Goal: Task Accomplishment & Management: Use online tool/utility

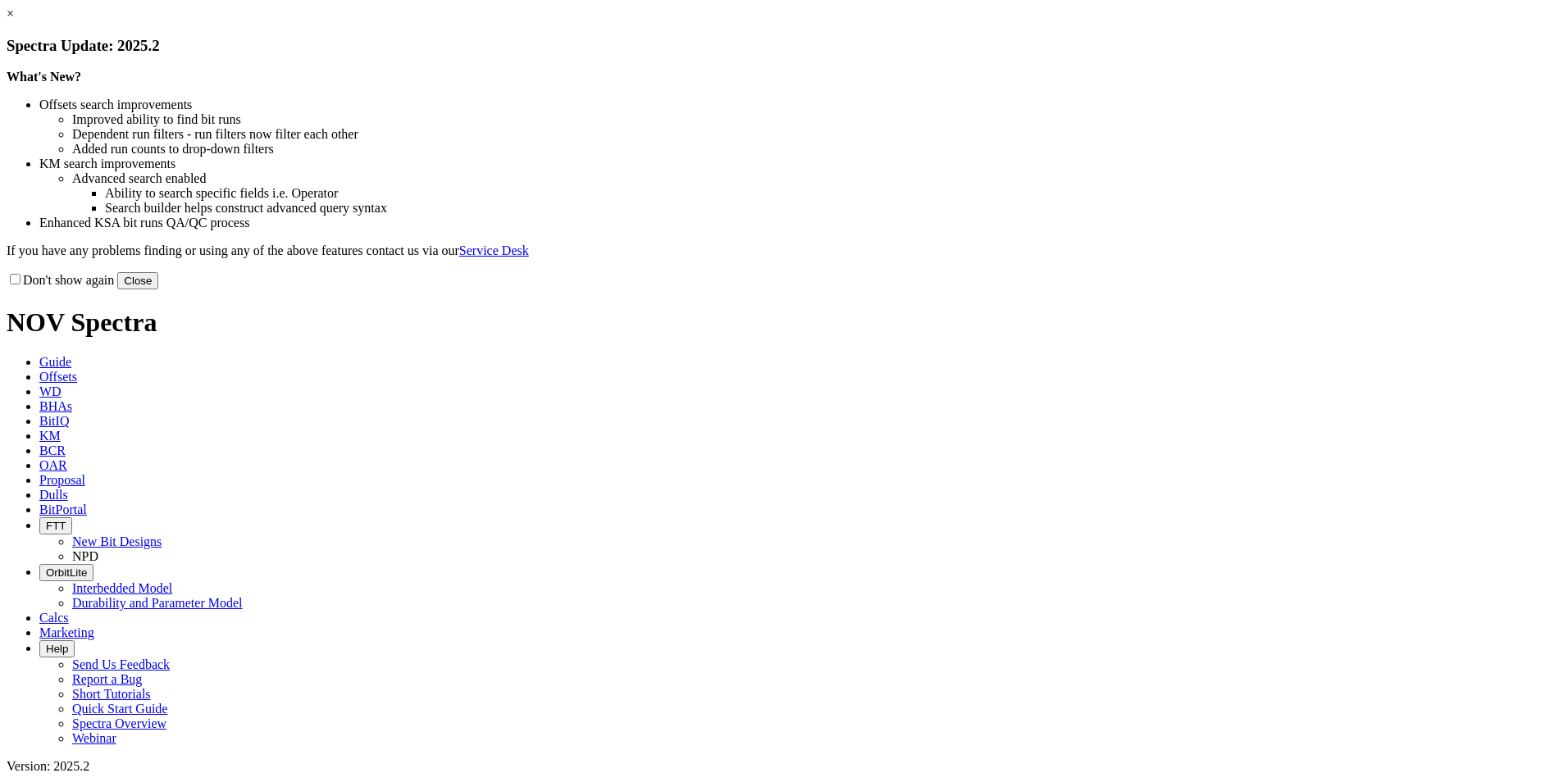
click at [158, 289] on button "Close" at bounding box center [138, 280] width 41 height 17
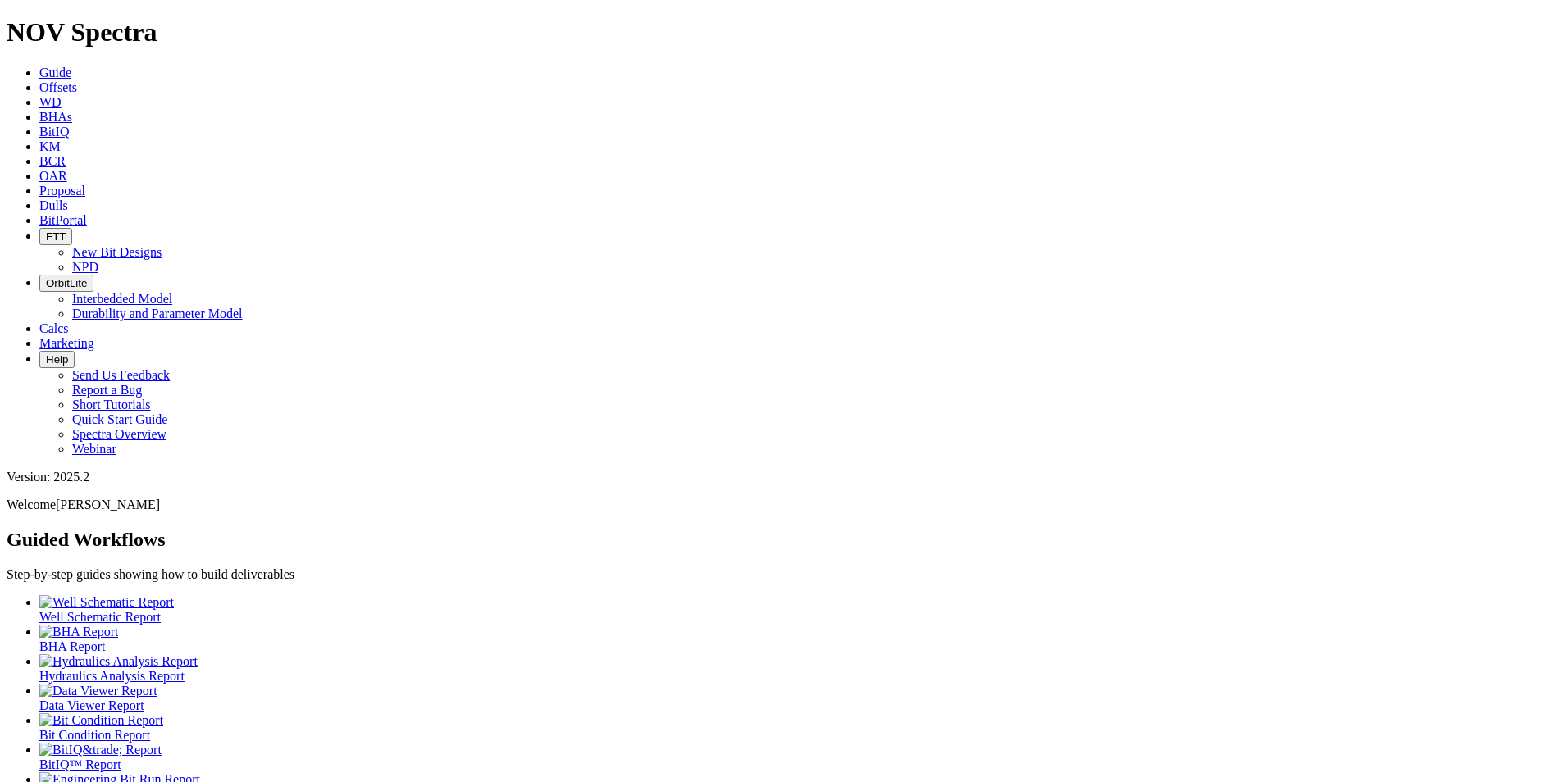
click at [86, 183] on link "Proposal" at bounding box center [63, 190] width 46 height 14
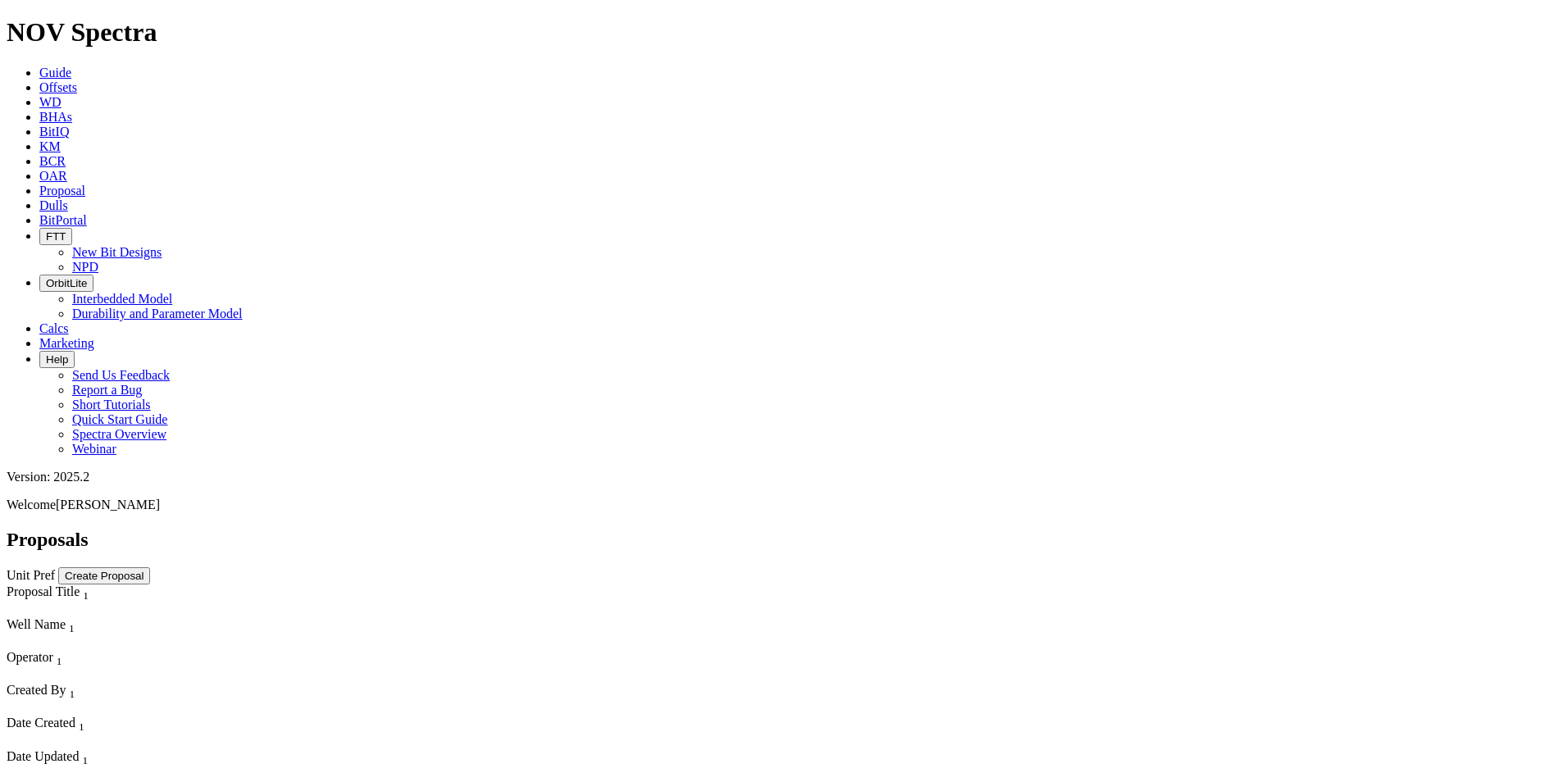
select select "field"
select select "location"
select select "province"
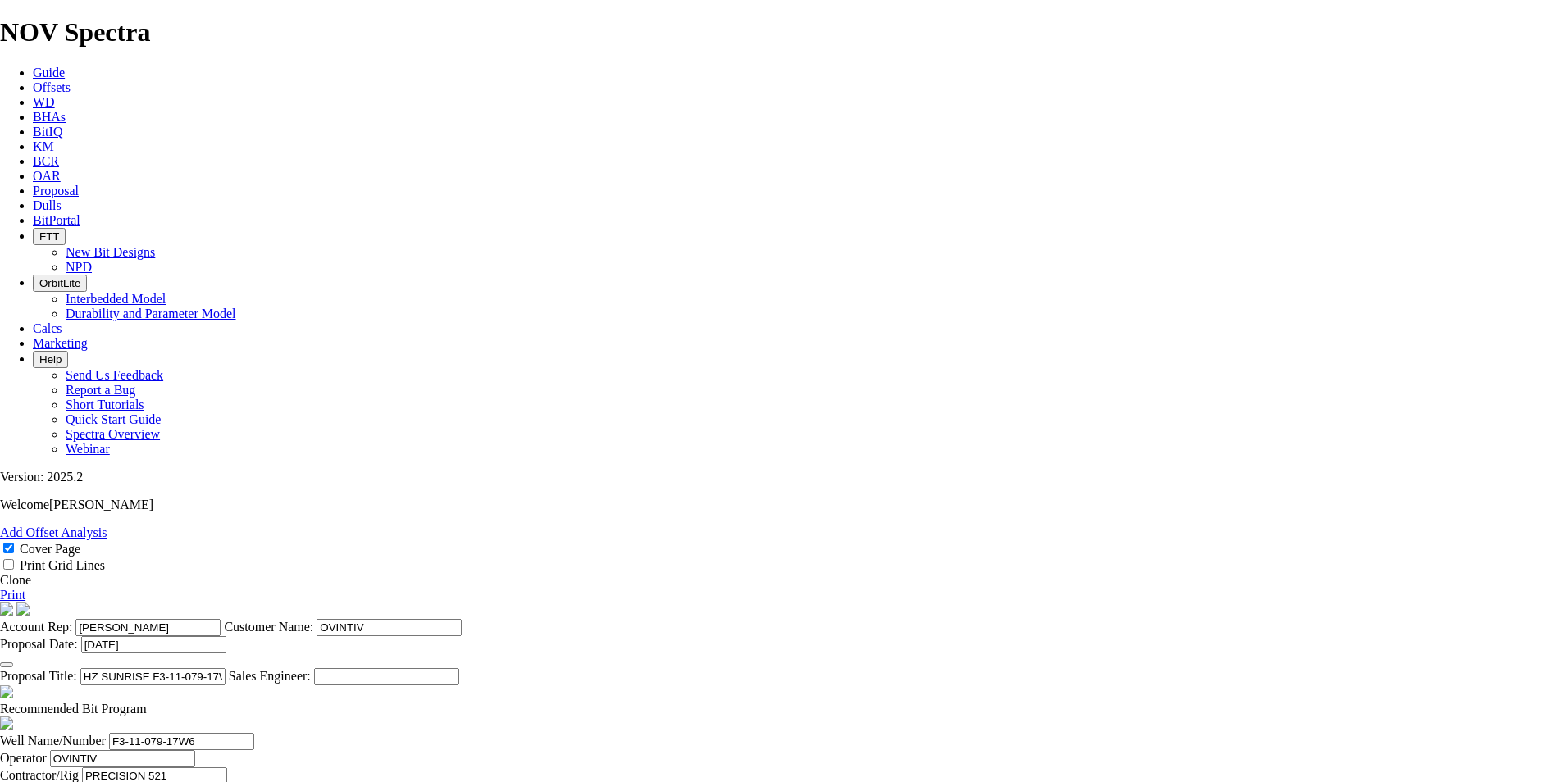
click at [31, 573] on link "Clone" at bounding box center [16, 580] width 31 height 14
select select "field"
select select "location"
select select "province"
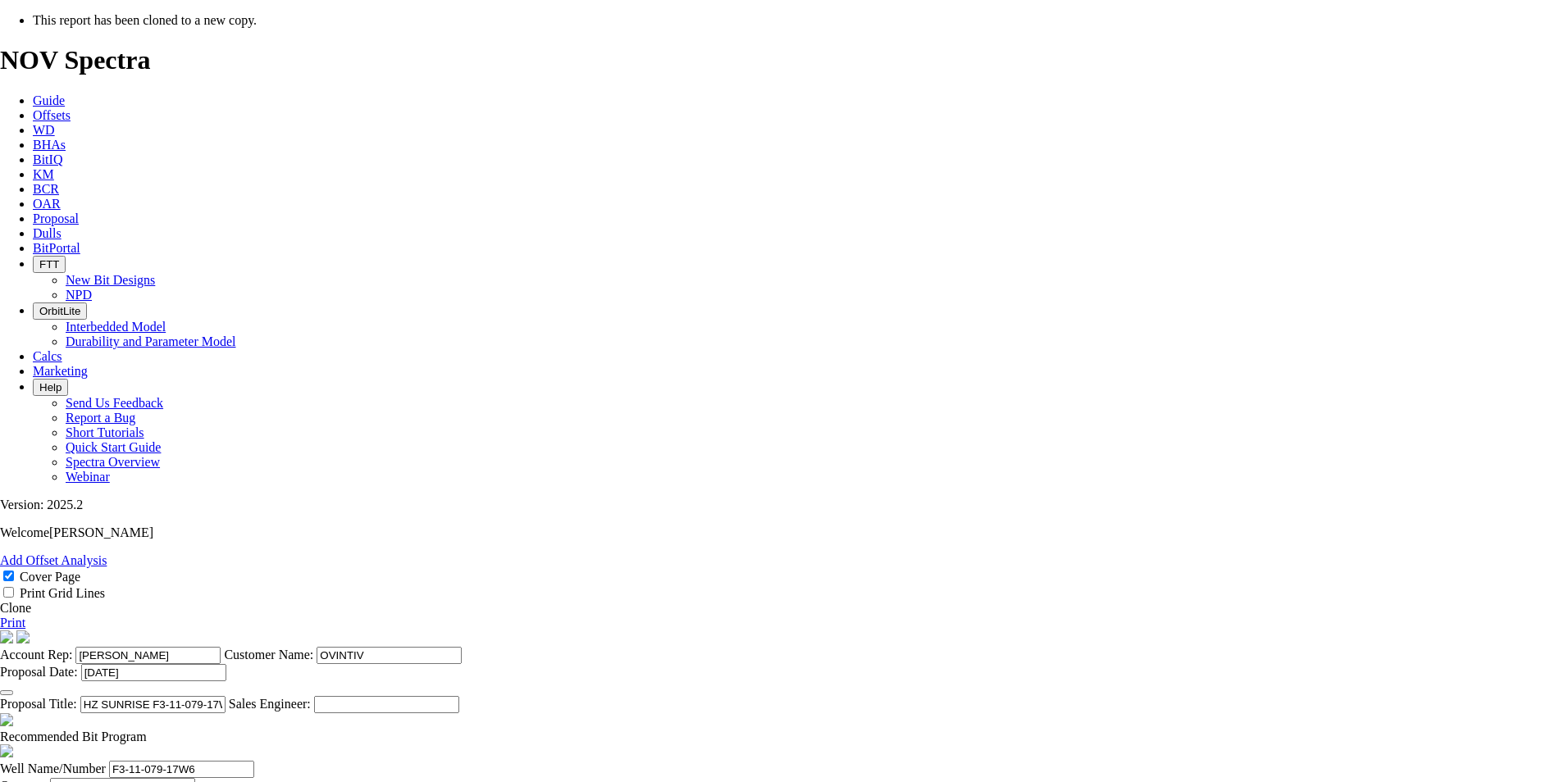
scroll to position [184, 0]
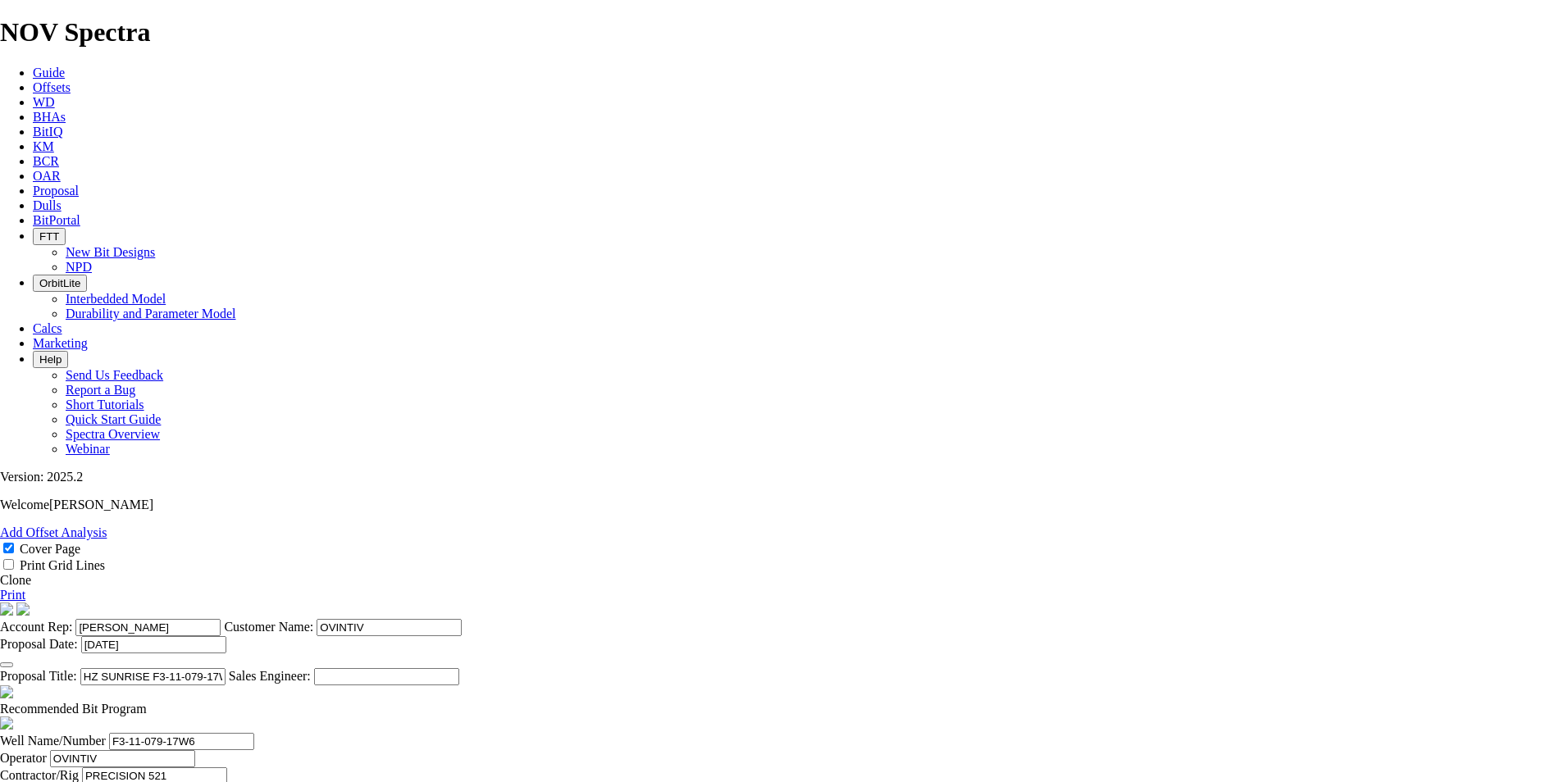
click at [7, 664] on icon "button" at bounding box center [7, 664] width 0 height 0
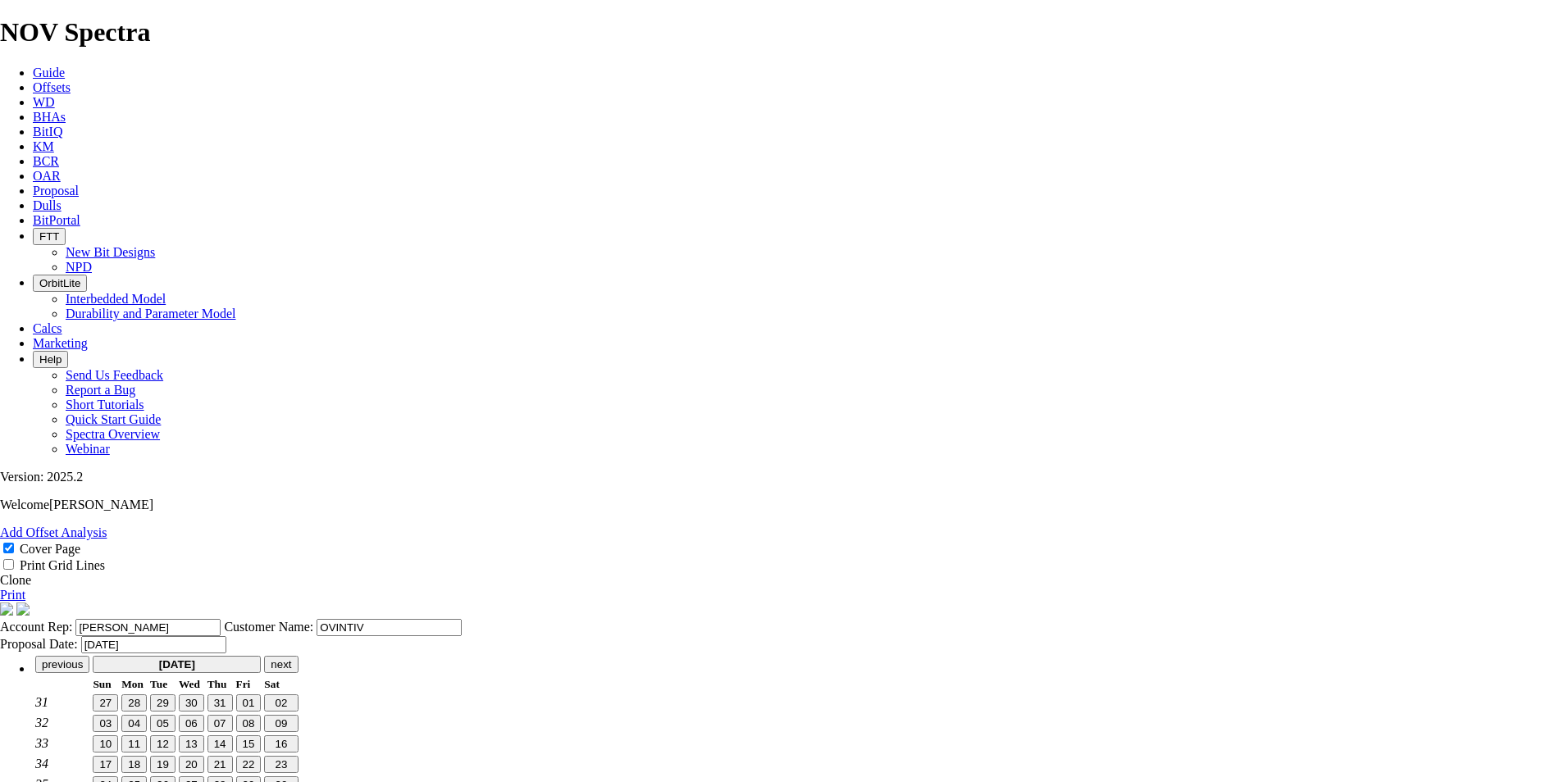
scroll to position [0, 0]
type input "[DATE]"
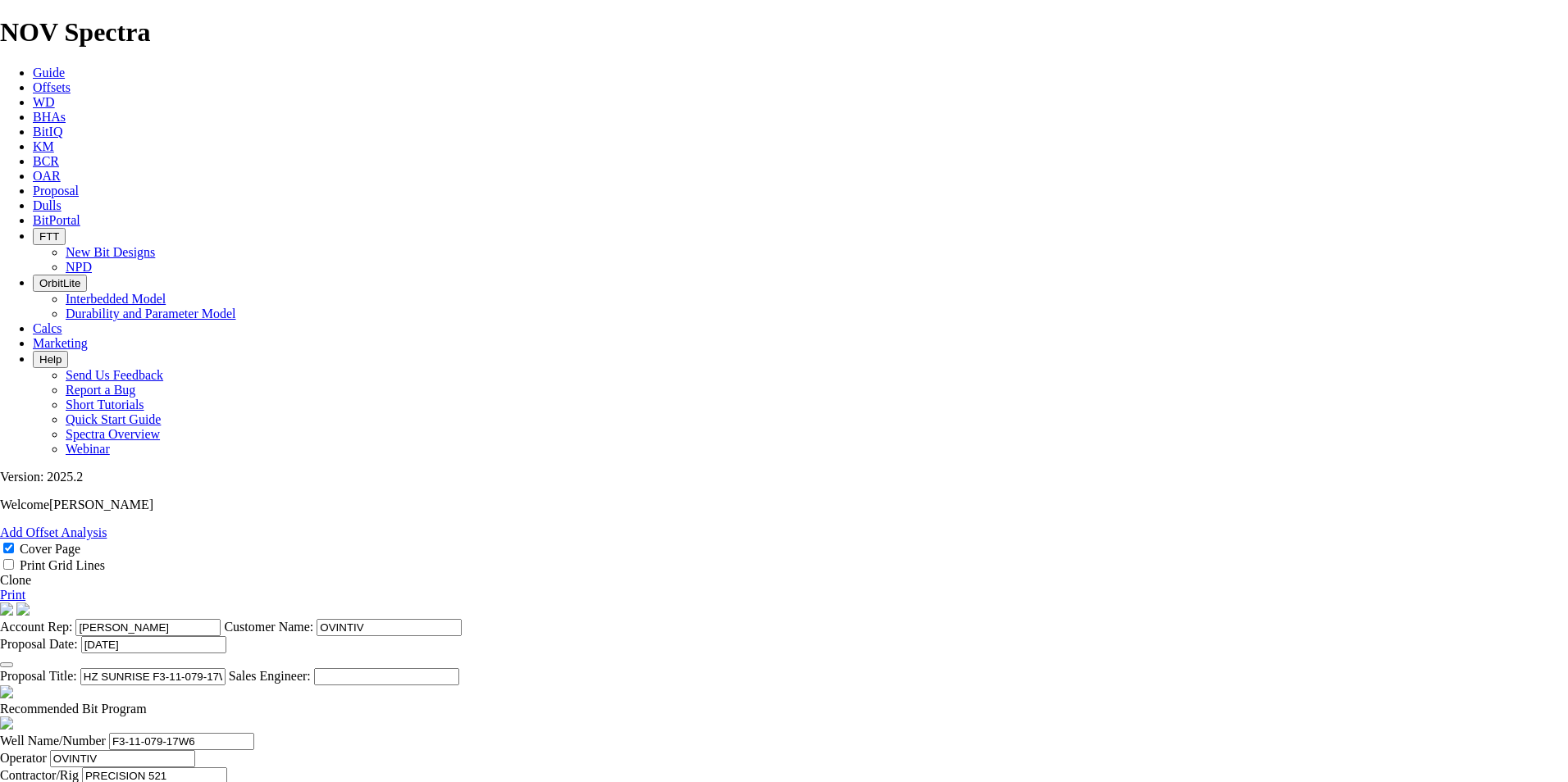
click at [225, 668] on input "HZ SUNRISE F3-11-079-17W6 ([PERSON_NAME] B1)" at bounding box center [153, 676] width 145 height 17
click at [225, 668] on input "HZ SUNRISE G3-11-079-17W6 ([PERSON_NAME] B1)" at bounding box center [153, 676] width 145 height 17
type input "HZ SUNRISE G3-11-079-17W6 ([PERSON_NAME] D1)"
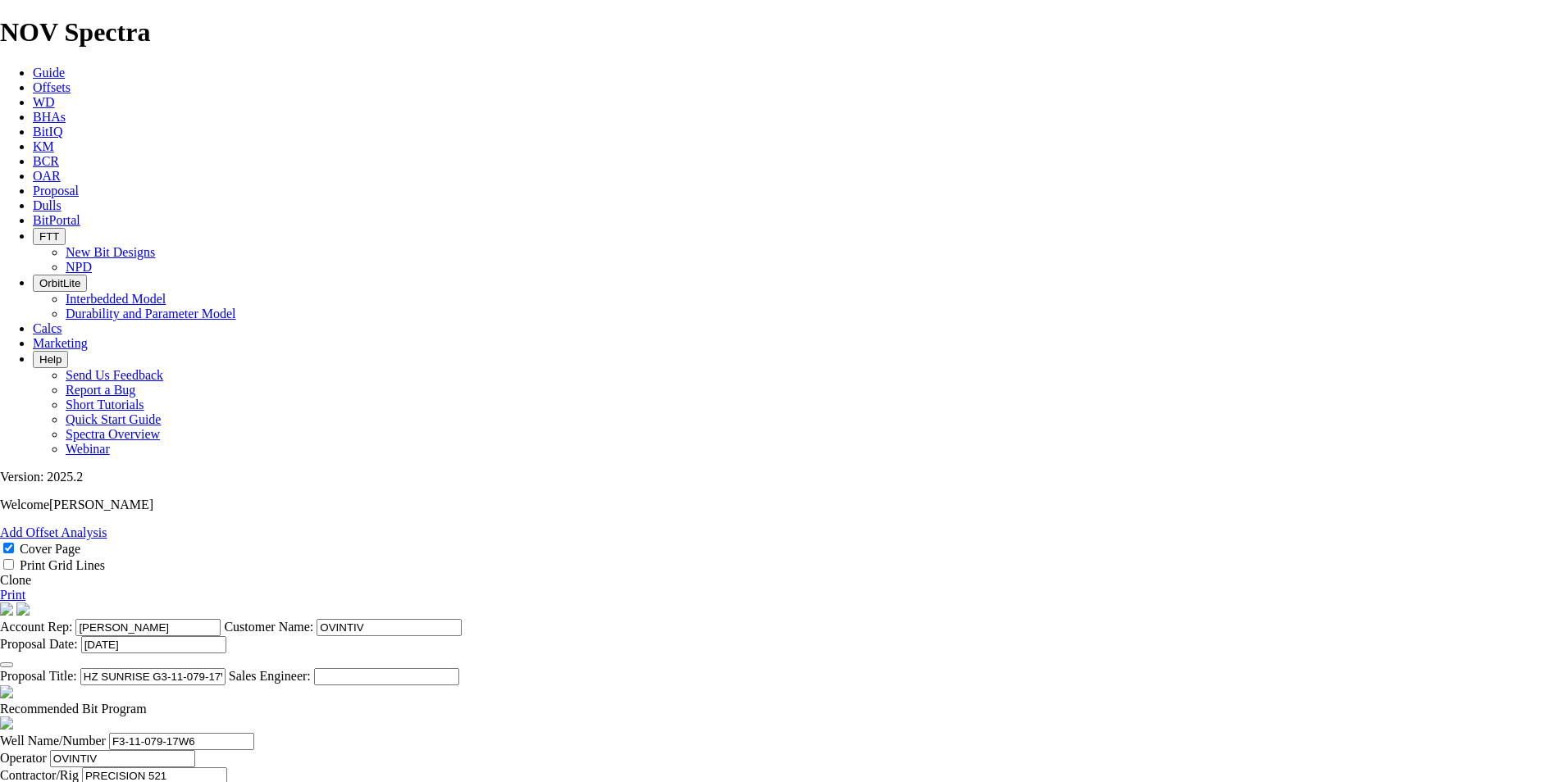
click at [254, 733] on input "F3-11-079-17W6" at bounding box center [182, 741] width 145 height 17
type input "G3-11-079-17W6"
click at [146, 701] on span at bounding box center [146, 708] width 0 height 14
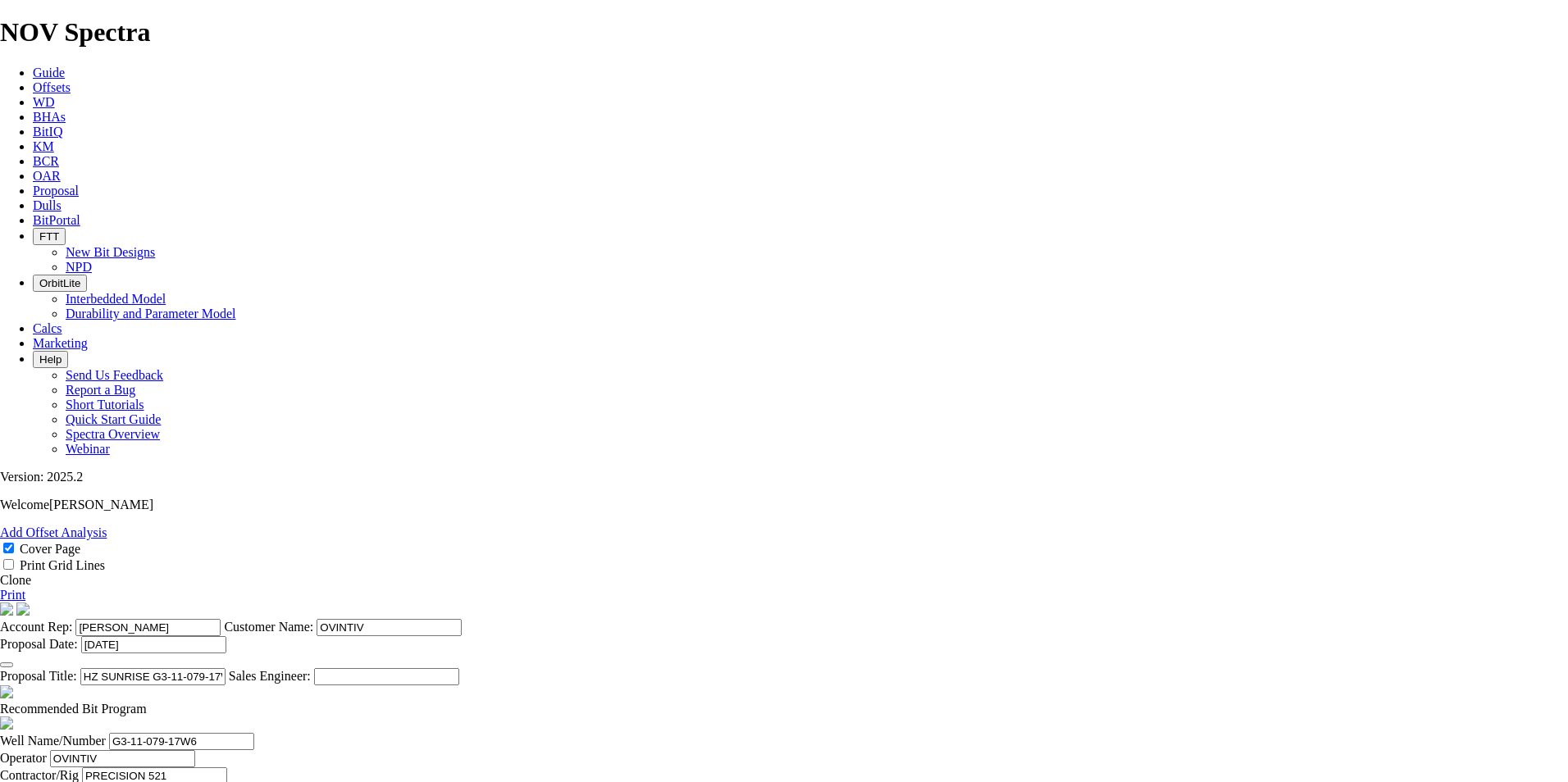
checkbox input "false"
type input "BH:14-10-79-17W6"
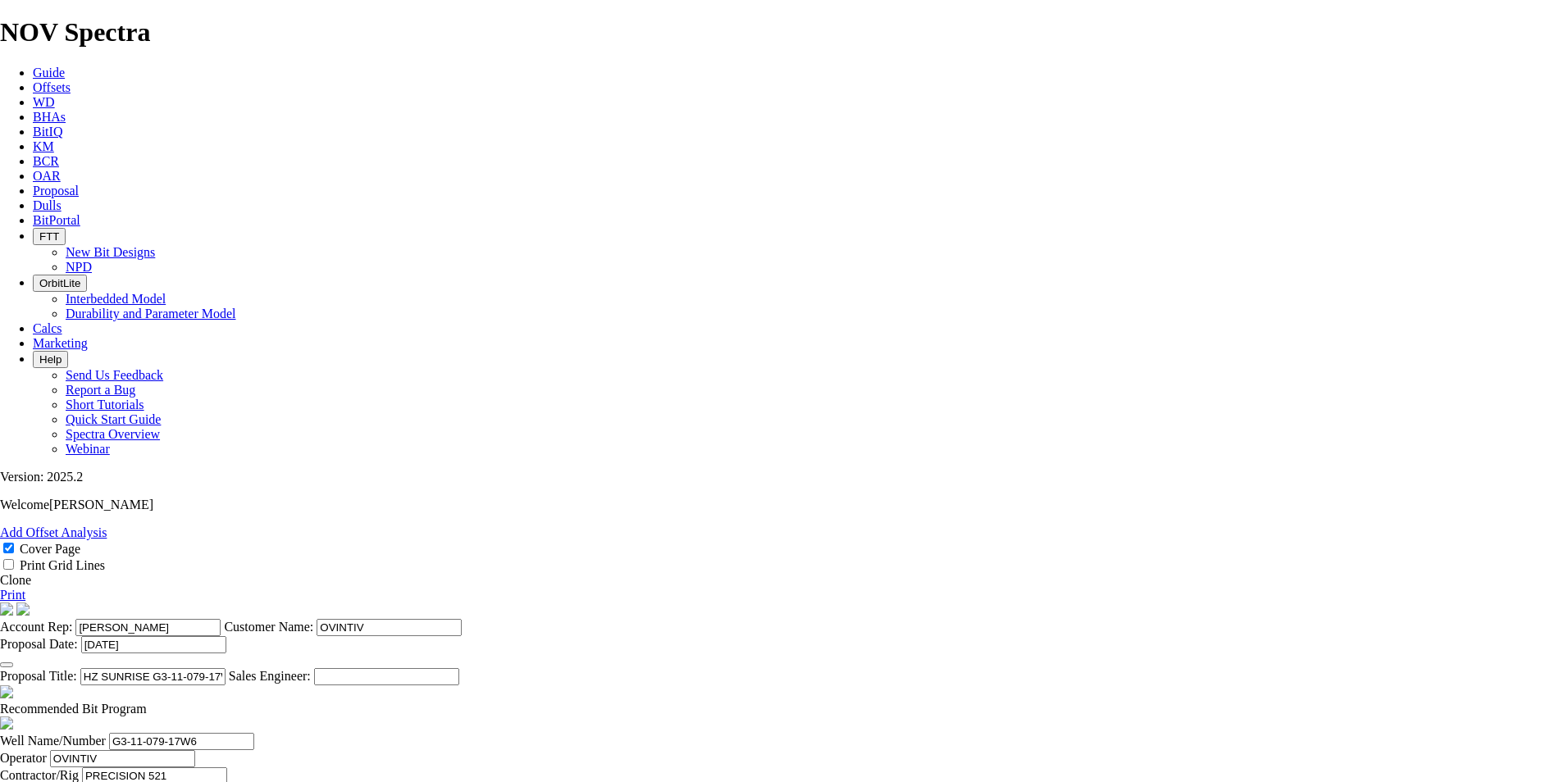
type input "[DATE]"
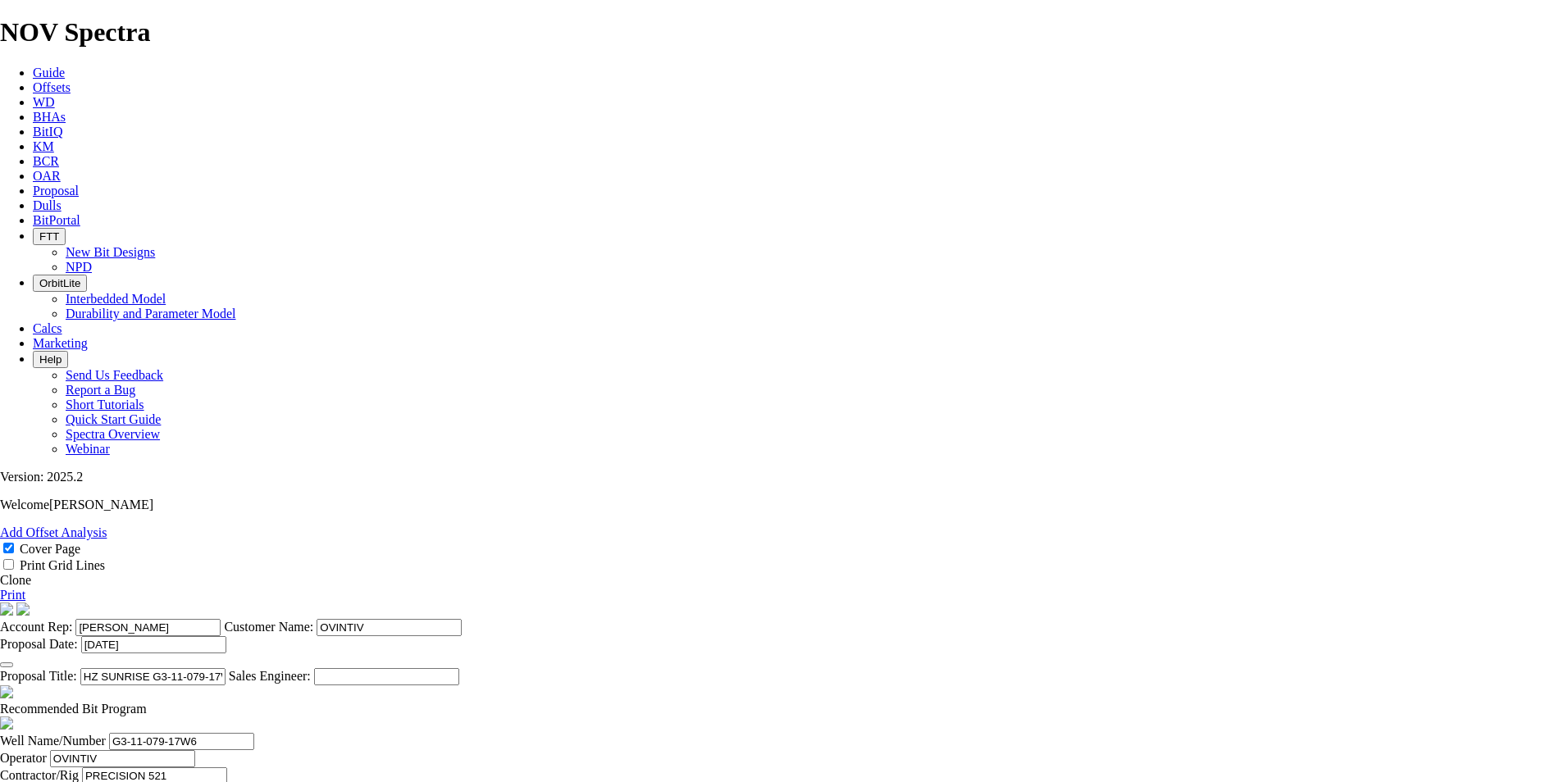
drag, startPoint x: 690, startPoint y: 598, endPoint x: 650, endPoint y: 602, distance: 40.2
type input "2212"
type input "1762"
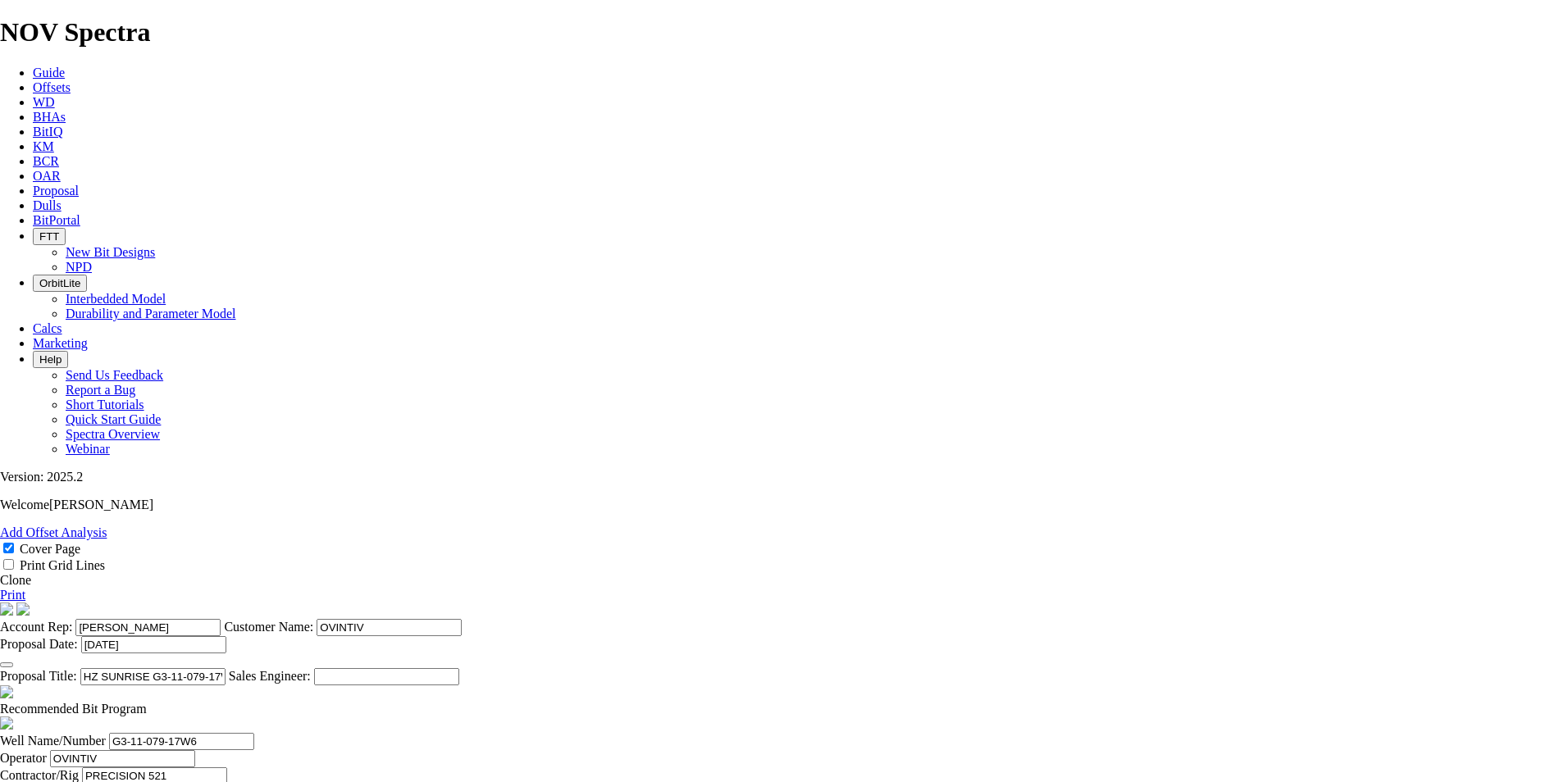
type input "90"
type input "35.24"
drag, startPoint x: 433, startPoint y: 621, endPoint x: 415, endPoint y: 623, distance: 18.1
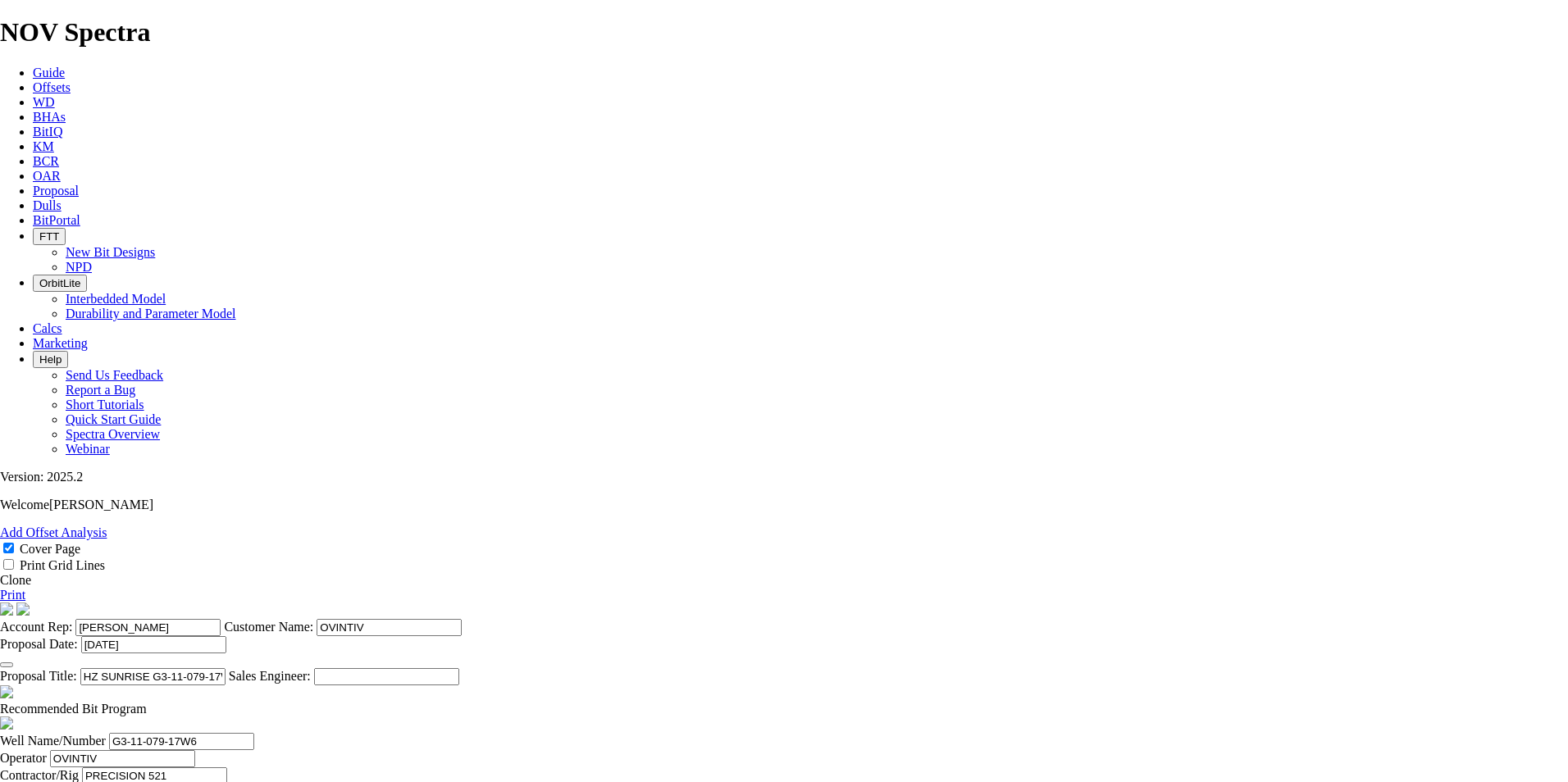
type input "KOP @ 2211.7m"
drag, startPoint x: 682, startPoint y: 638, endPoint x: 640, endPoint y: 641, distance: 42.1
type input "2"
type input "2597"
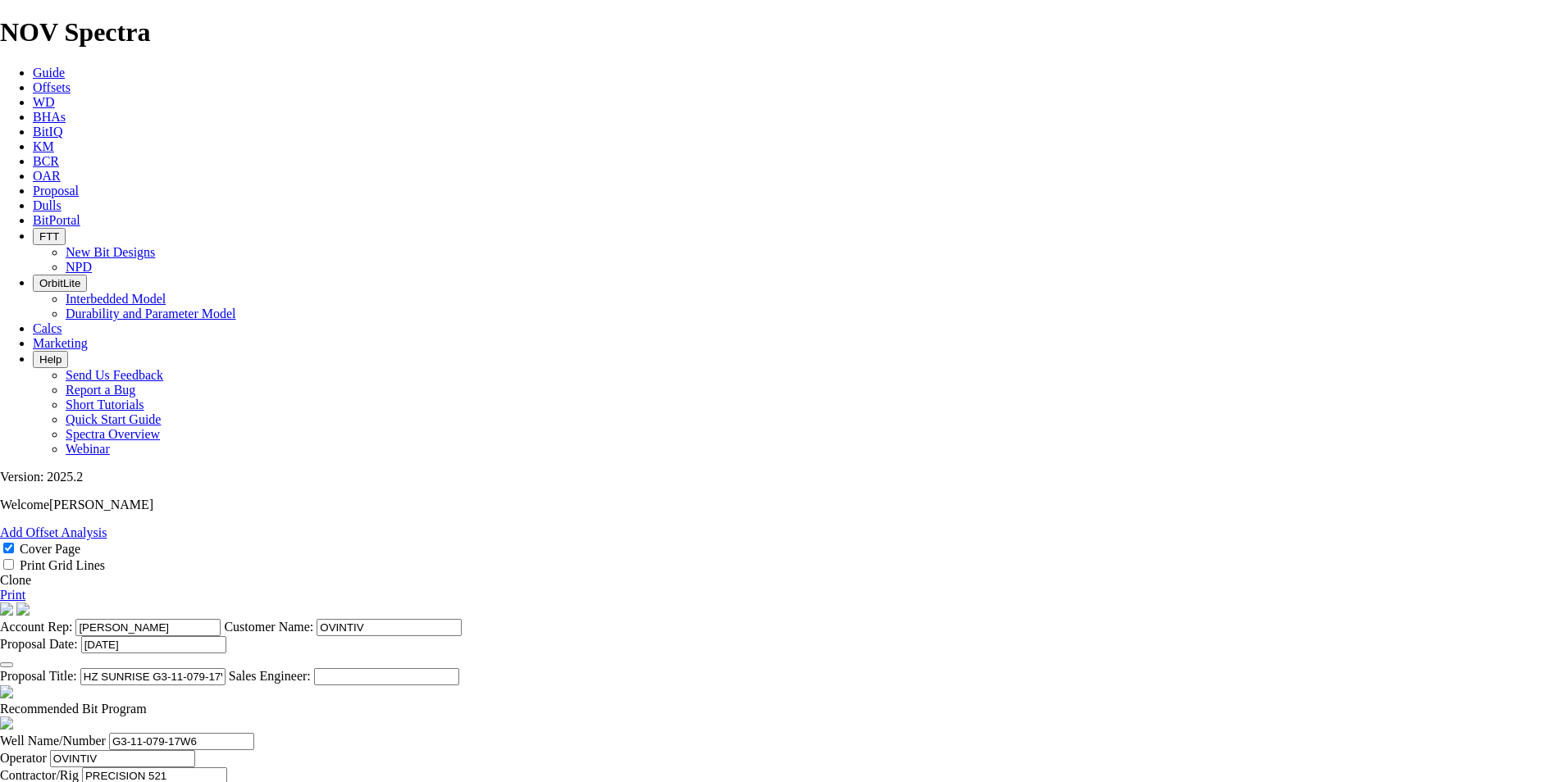
type input "385"
type input "25.667"
type input "15"
drag, startPoint x: 698, startPoint y: 680, endPoint x: 622, endPoint y: 676, distance: 76.1
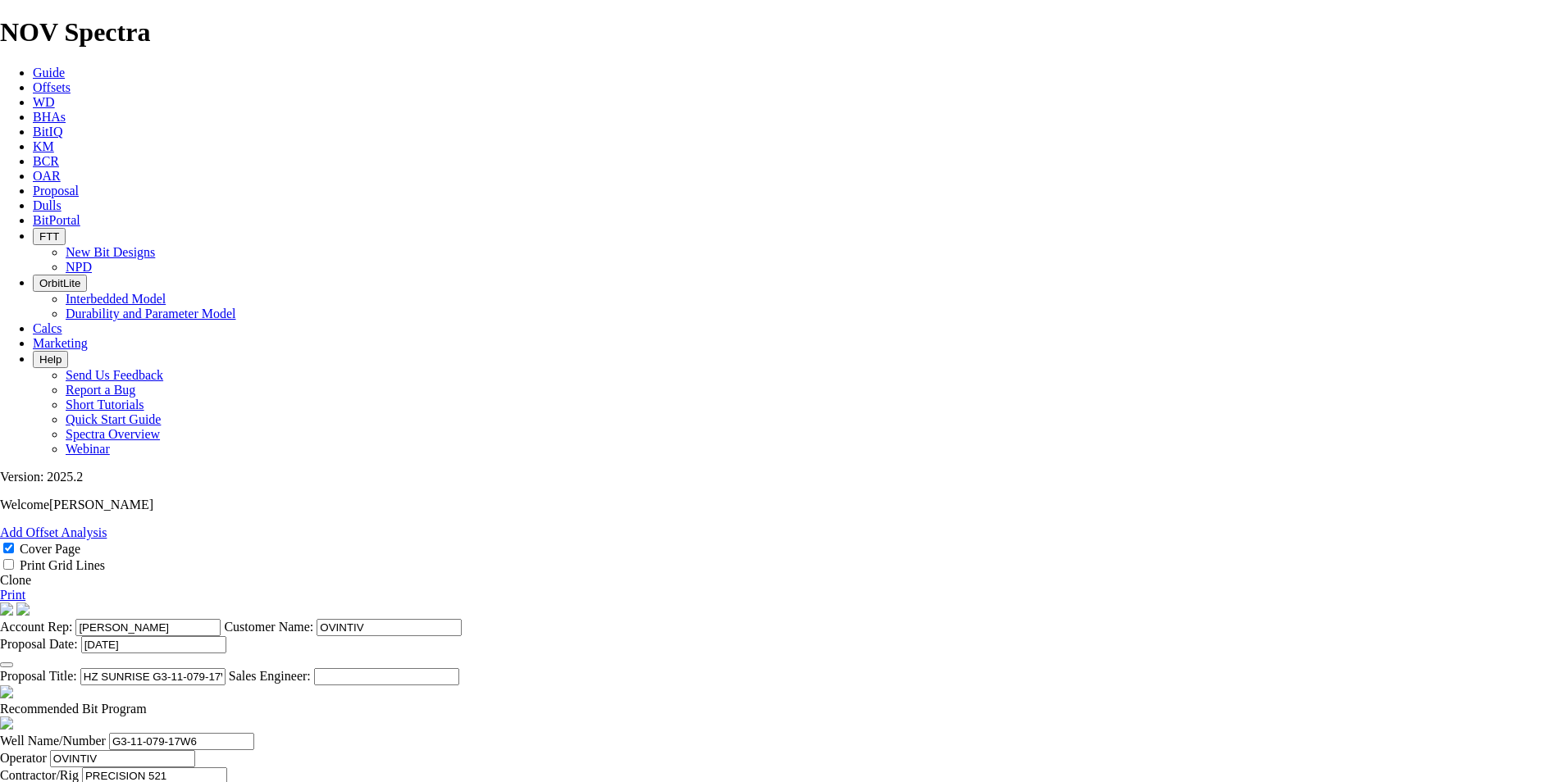
type input "4442"
type input "1845"
type input "26.357"
type input "70"
click at [26, 588] on link "Print" at bounding box center [12, 595] width 26 height 14
